Goal: Navigation & Orientation: Find specific page/section

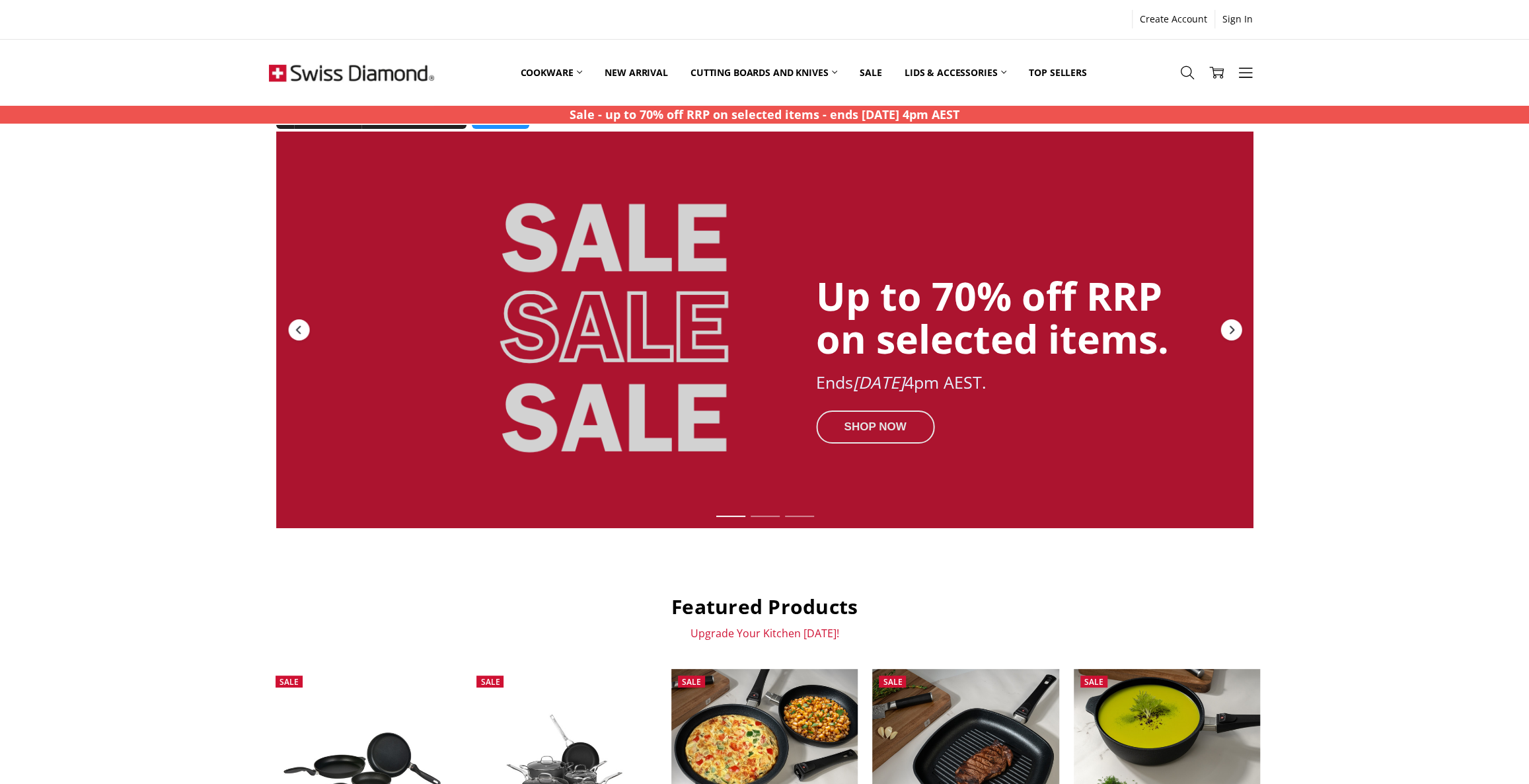
click at [883, 423] on div "SHOP NOW" at bounding box center [875, 426] width 118 height 33
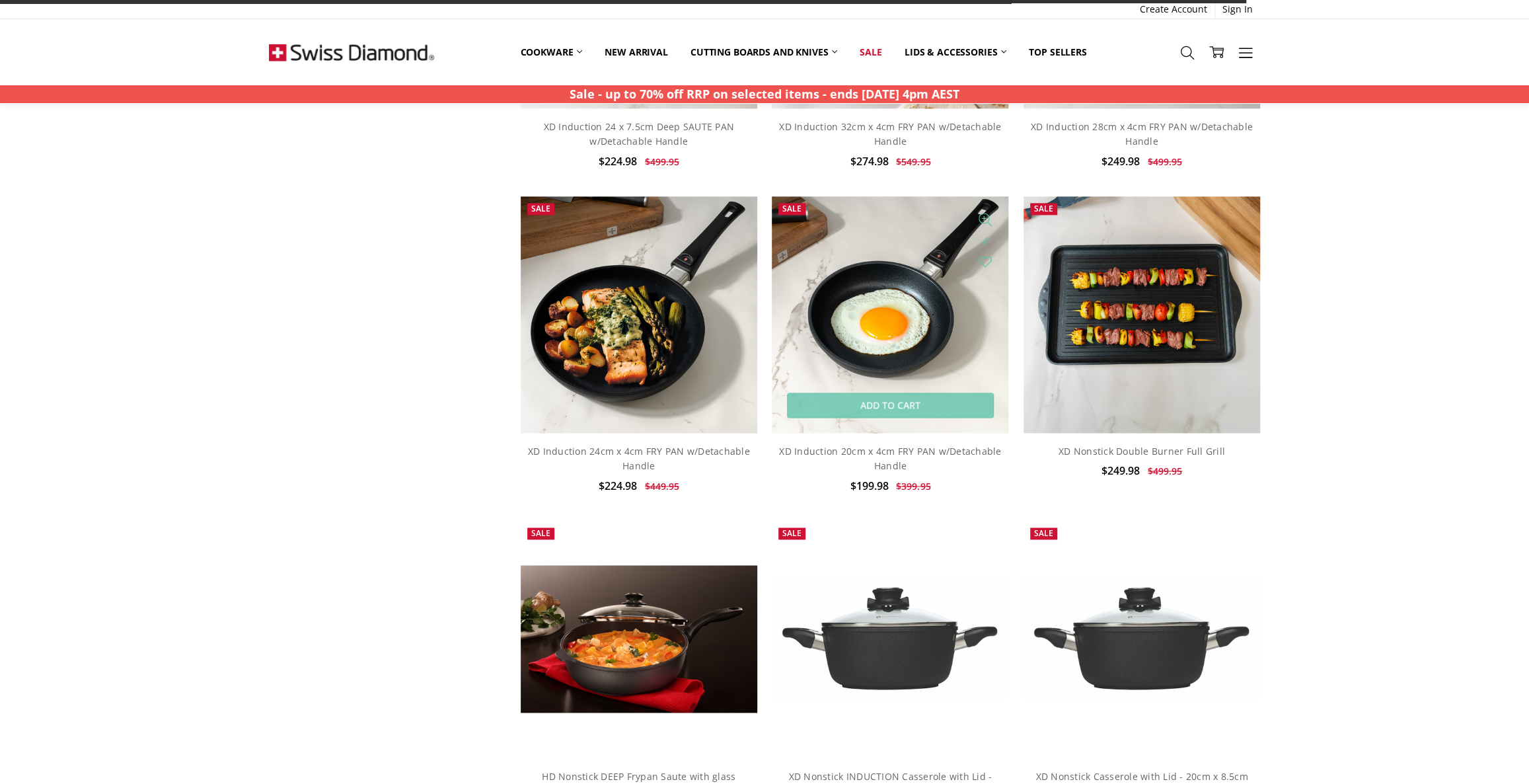
scroll to position [1141, 0]
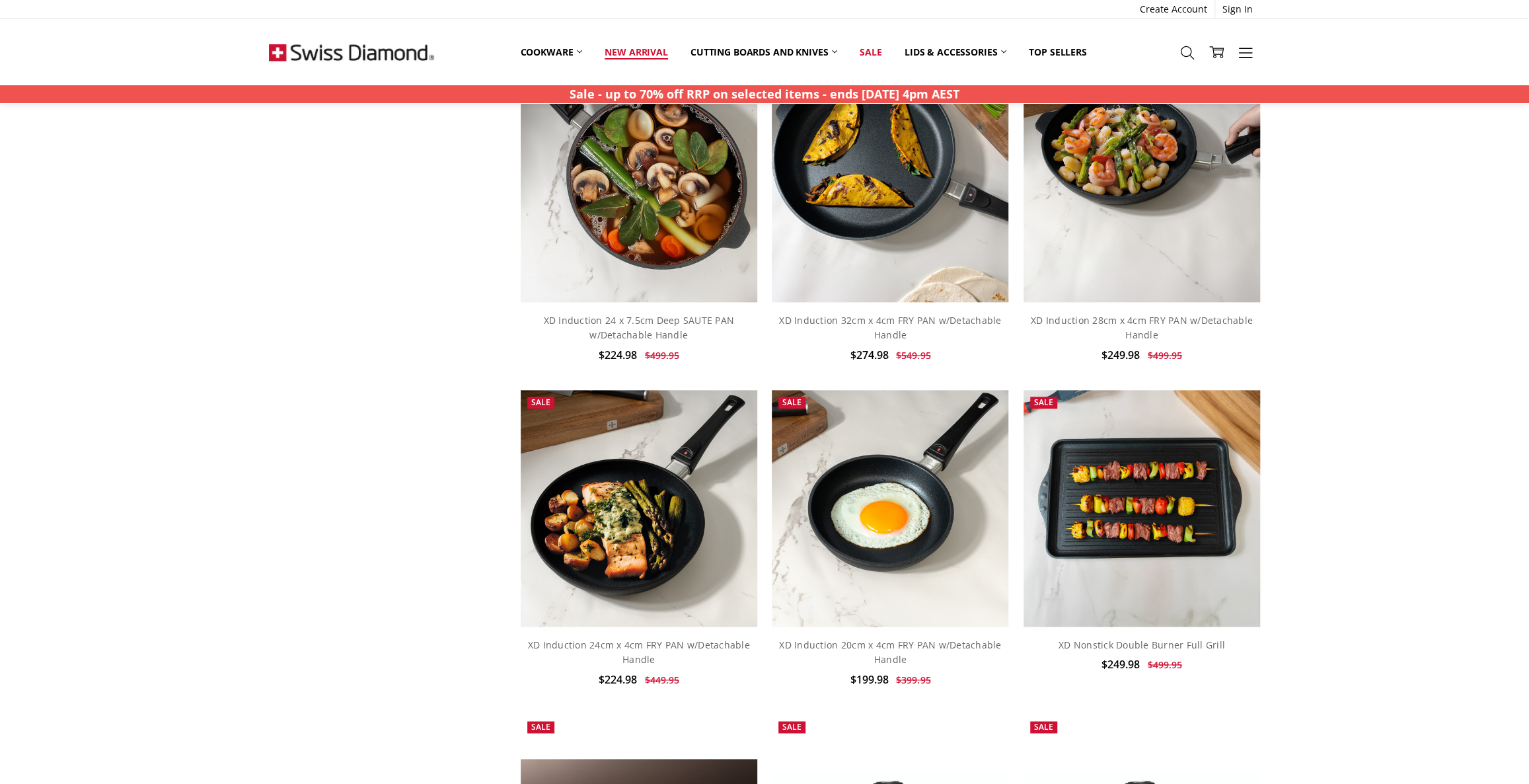
click at [654, 47] on link "New arrival" at bounding box center [636, 52] width 86 height 29
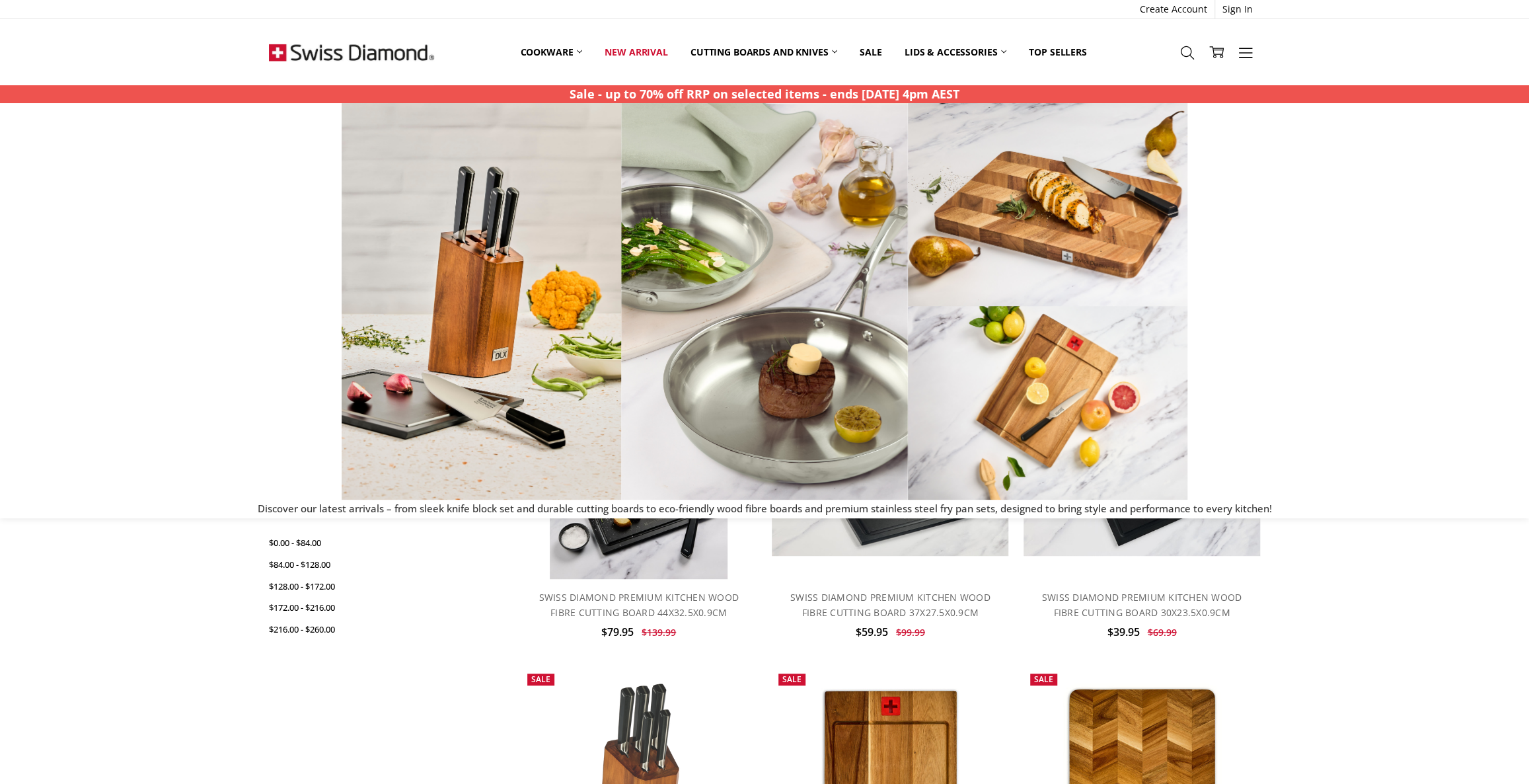
scroll to position [59, 0]
